Goal: Find specific page/section: Find specific page/section

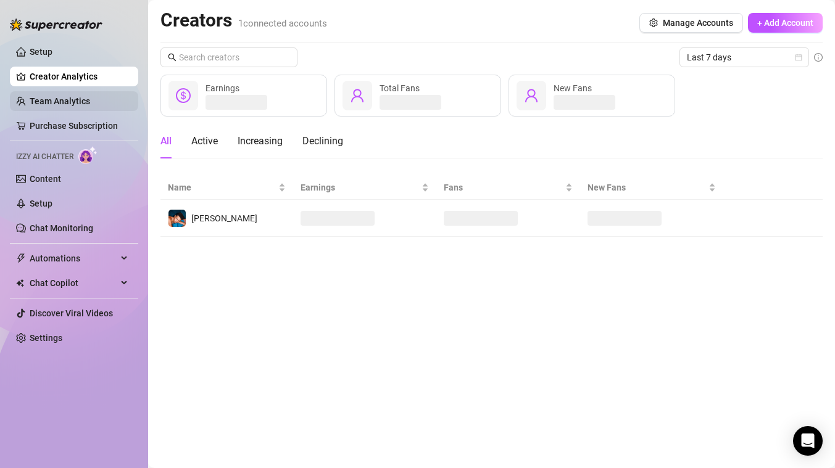
click at [76, 96] on link "Team Analytics" at bounding box center [60, 101] width 60 height 10
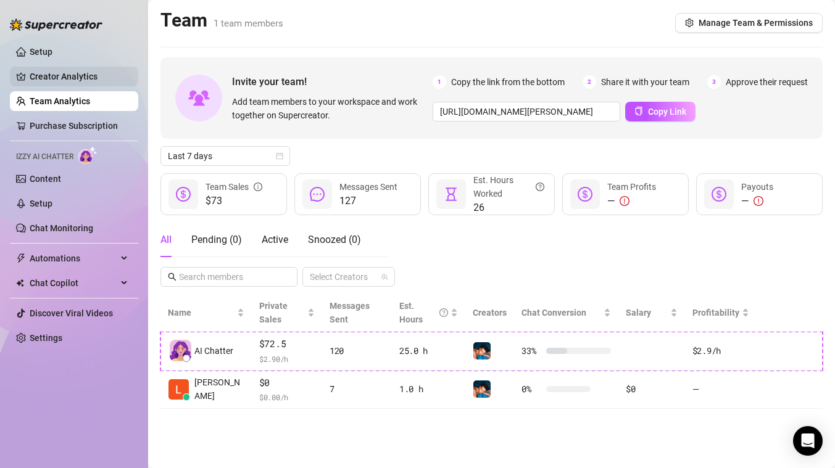
click at [62, 68] on link "Creator Analytics" at bounding box center [79, 77] width 99 height 20
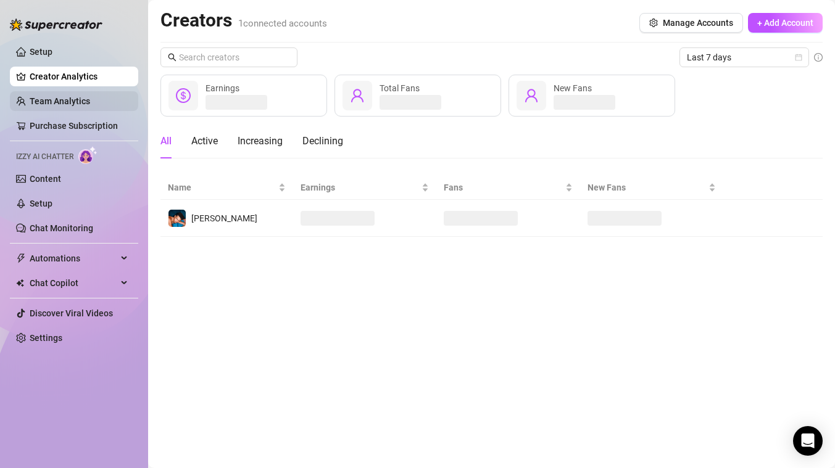
click at [76, 96] on link "Team Analytics" at bounding box center [60, 101] width 60 height 10
